Goal: Find specific page/section: Find specific page/section

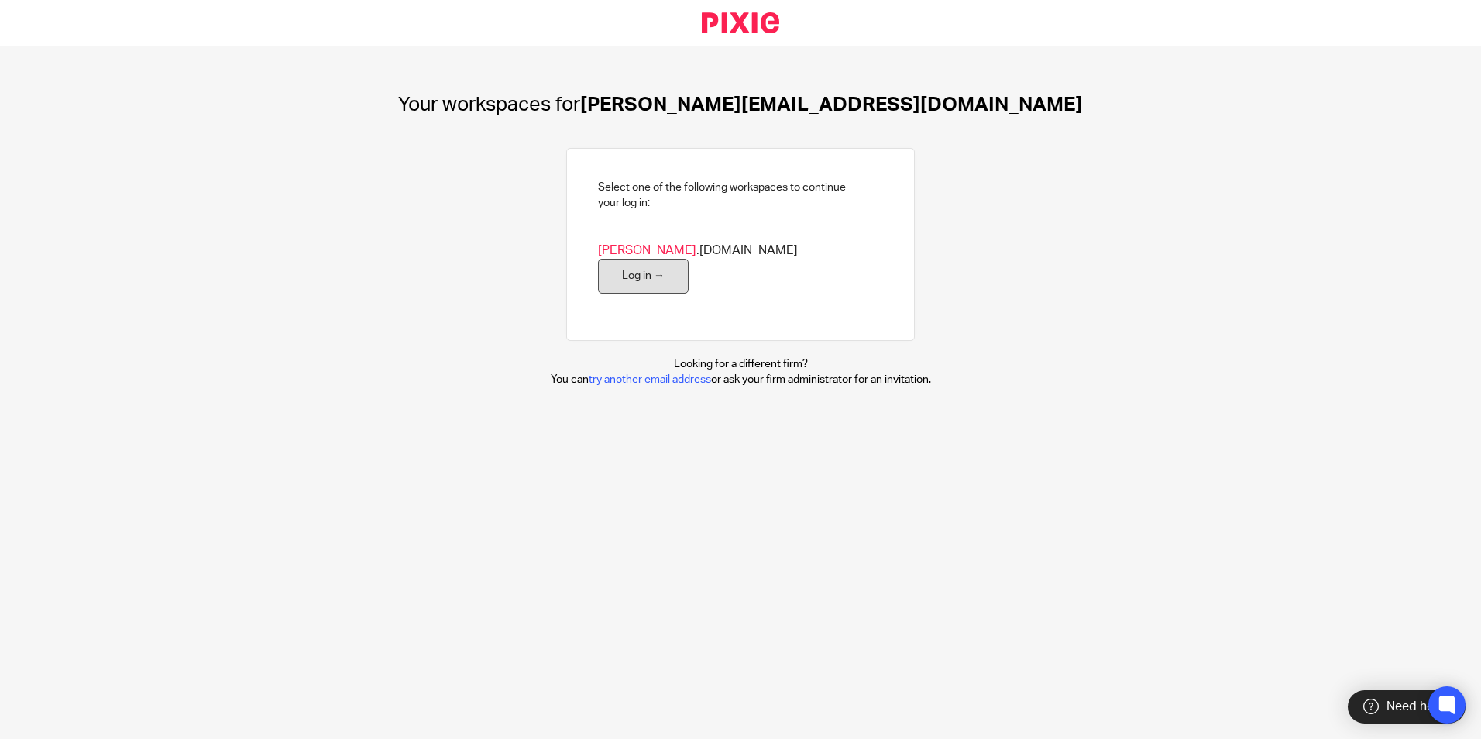
click at [425, 258] on link "Log in →" at bounding box center [643, 276] width 91 height 35
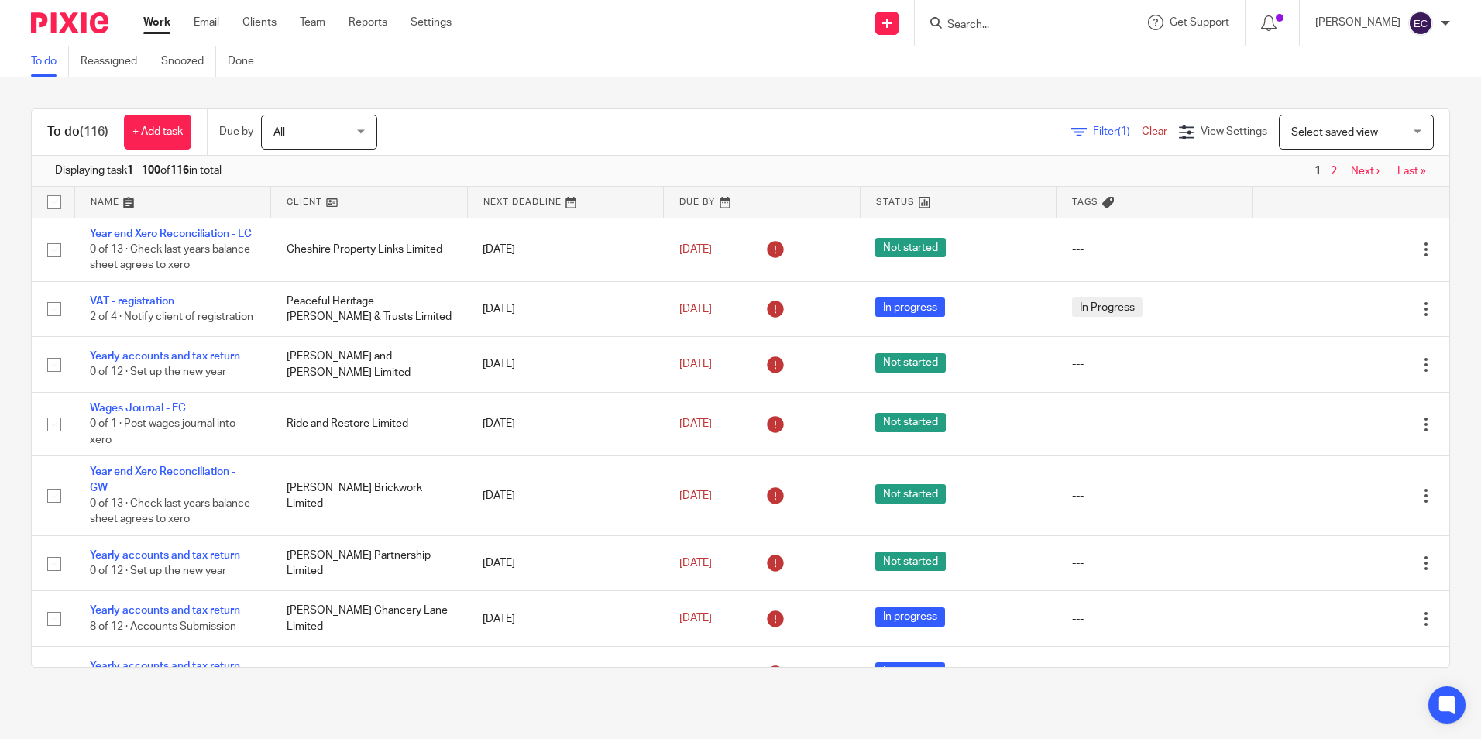
click at [1005, 24] on input "Search" at bounding box center [1015, 26] width 139 height 14
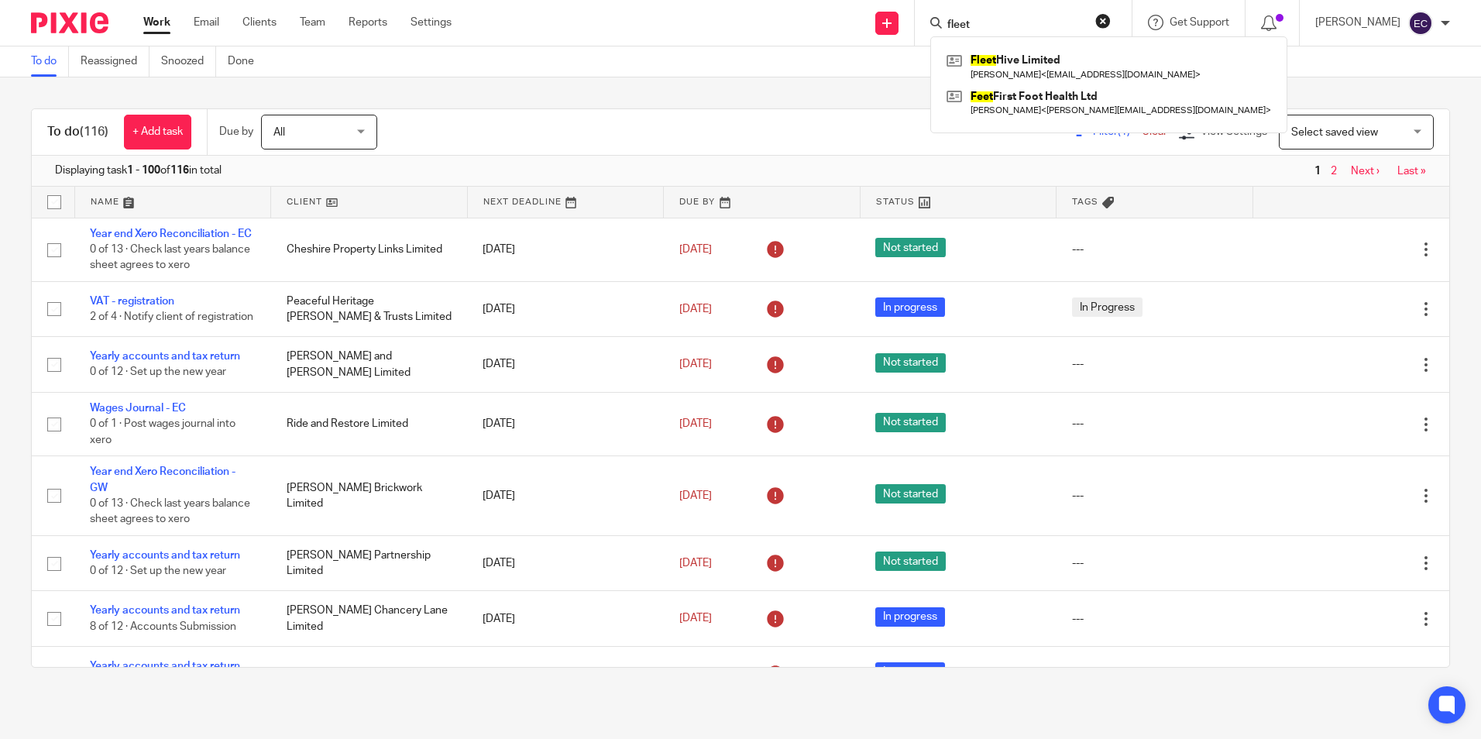
type input "fleet"
click button "submit" at bounding box center [0, 0] width 0 height 0
click at [1018, 56] on link at bounding box center [1109, 67] width 332 height 36
